Goal: Task Accomplishment & Management: Manage account settings

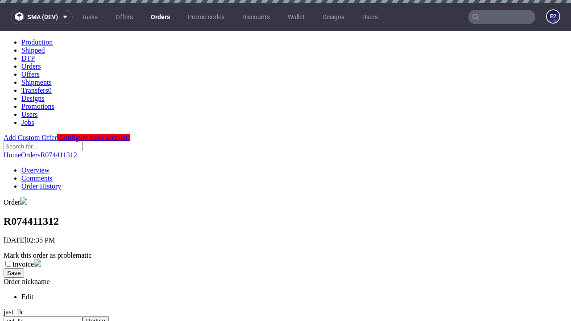
scroll to position [345, 0]
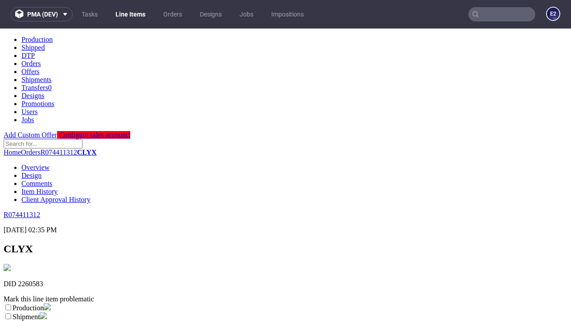
scroll to position [157, 0]
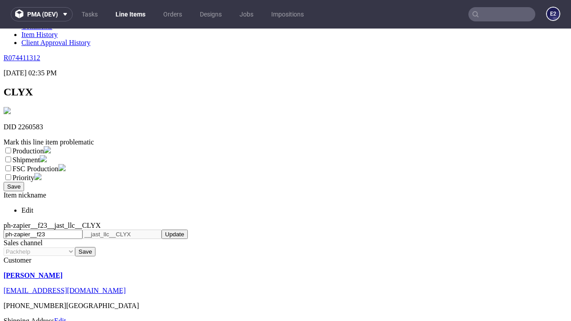
select select "dtp_ca_needed"
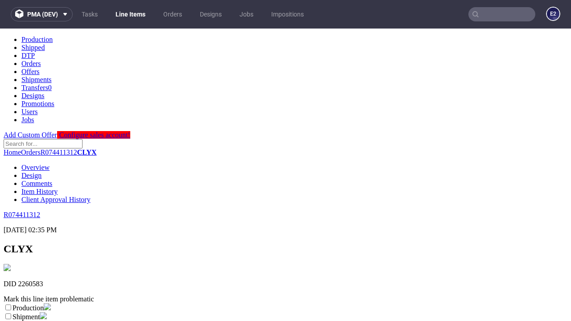
scroll to position [0, 0]
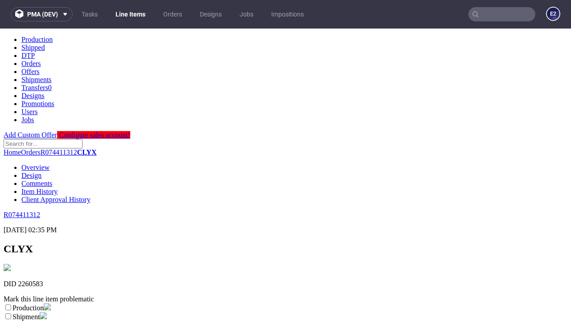
checkbox input "true"
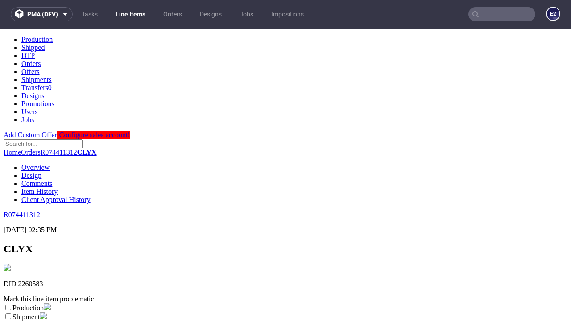
scroll to position [8, 0]
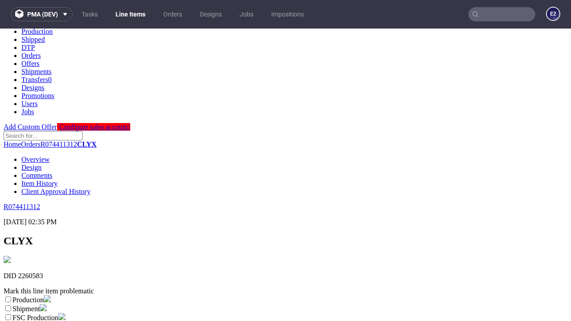
type textarea "test"
